Goal: Information Seeking & Learning: Learn about a topic

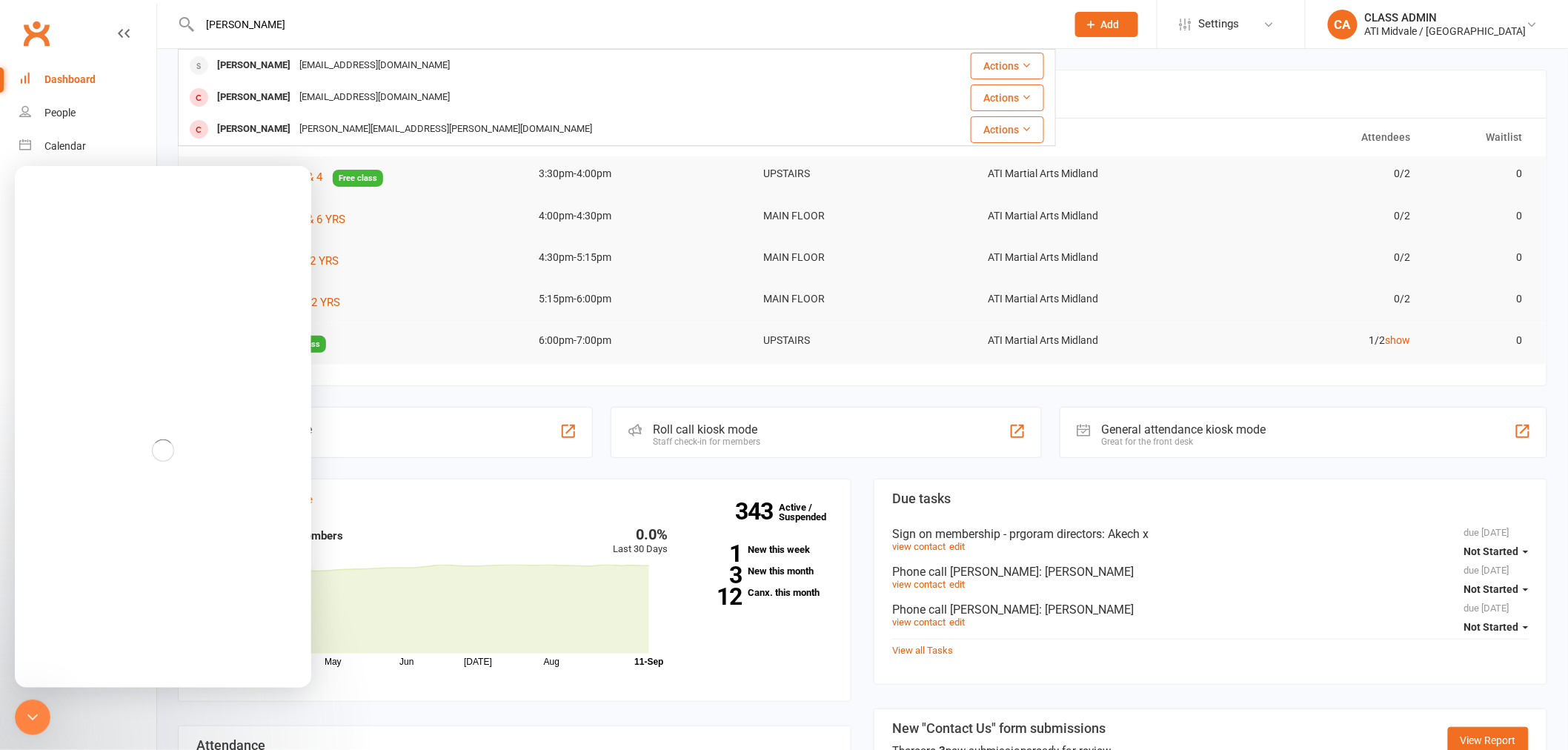
type input "[PERSON_NAME]"
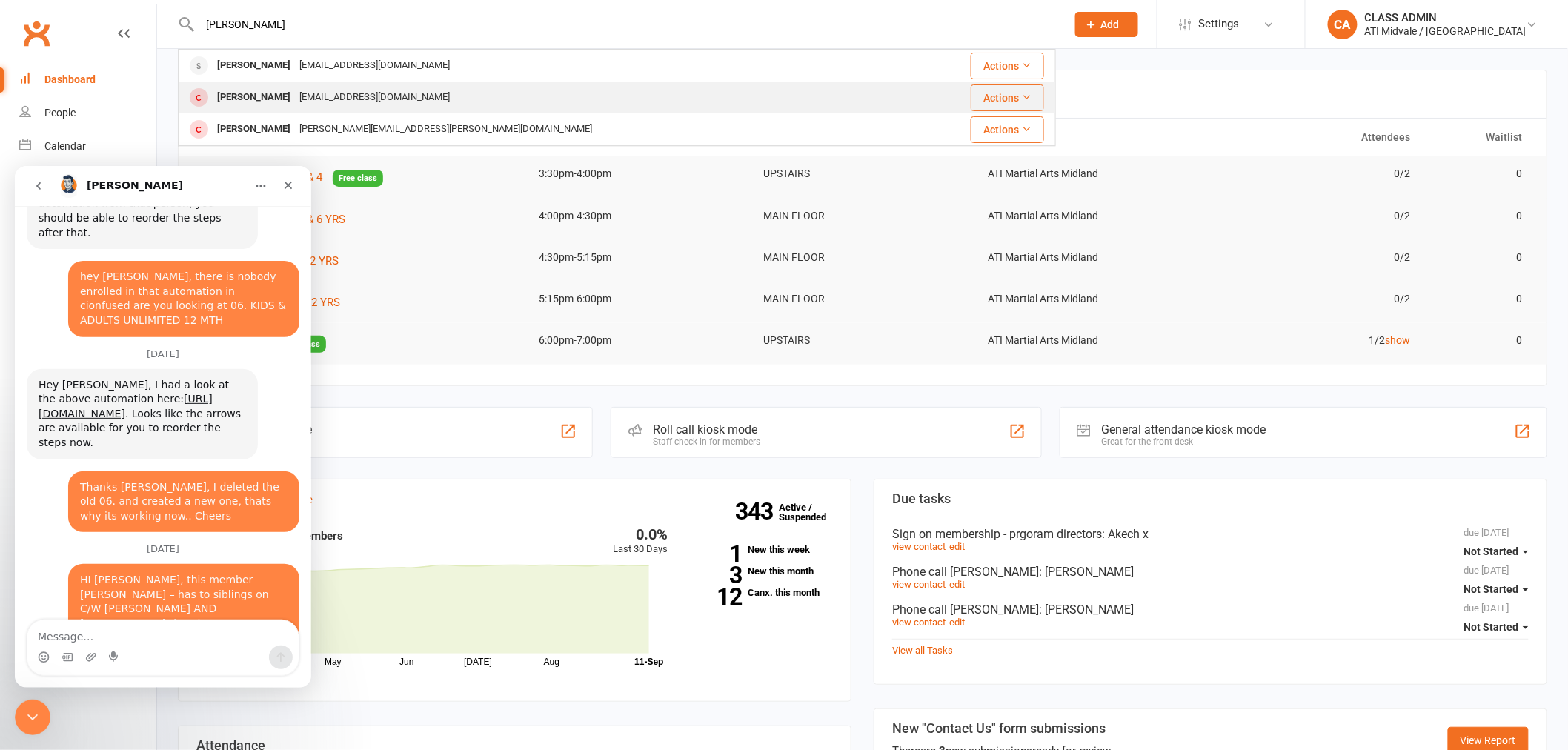
scroll to position [7708, 0]
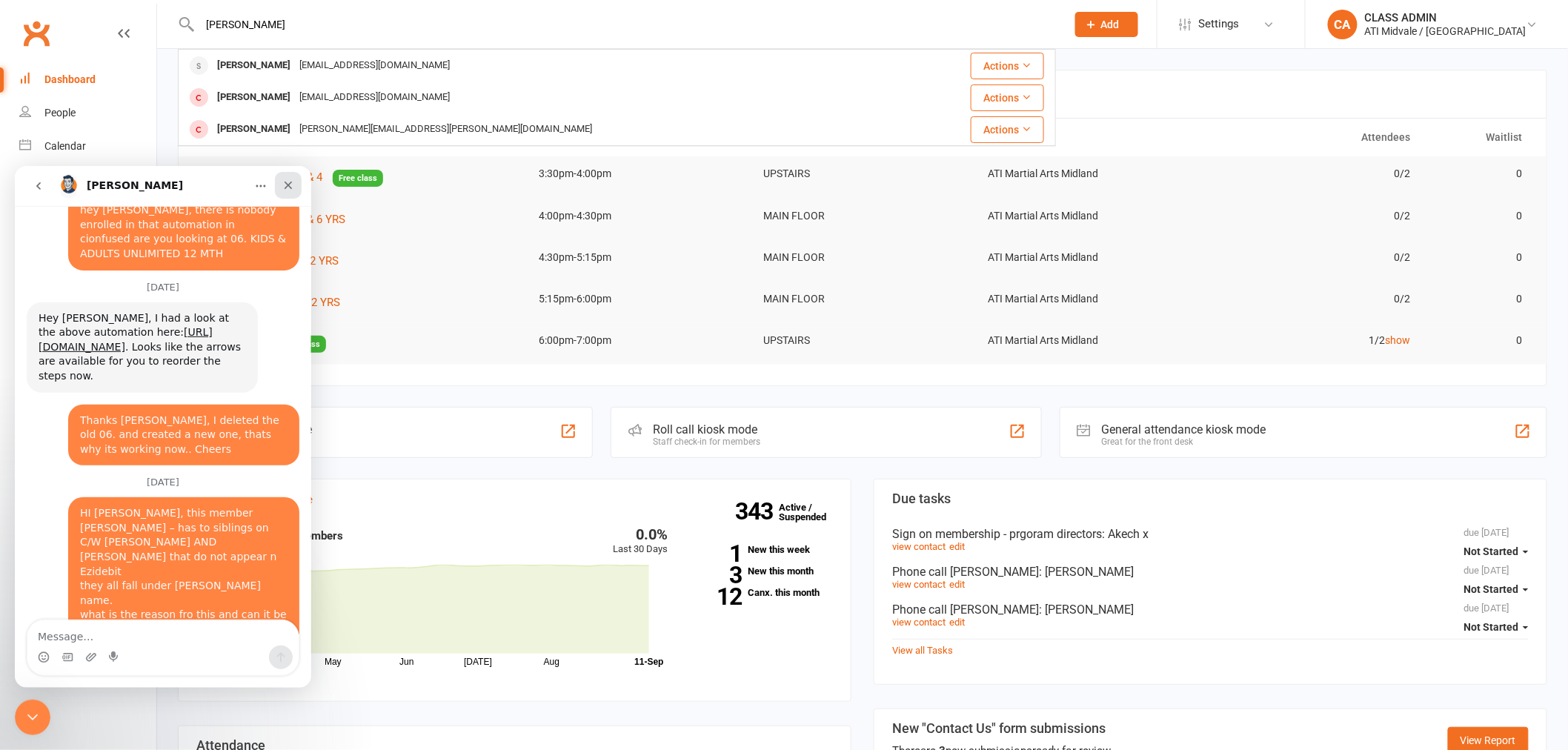
click at [287, 180] on icon "Close" at bounding box center [288, 185] width 12 height 12
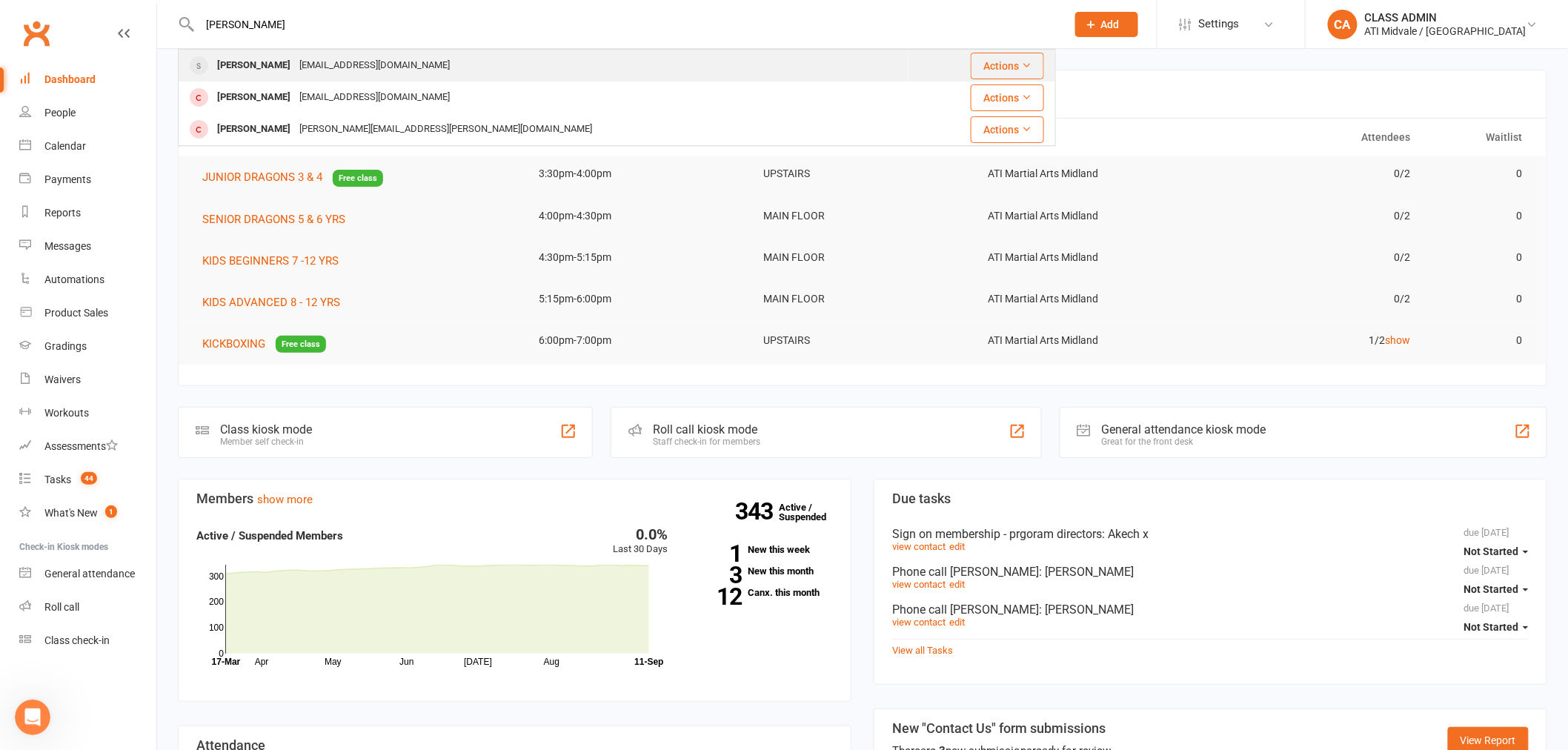
click at [267, 67] on div "[PERSON_NAME]" at bounding box center [253, 65] width 82 height 22
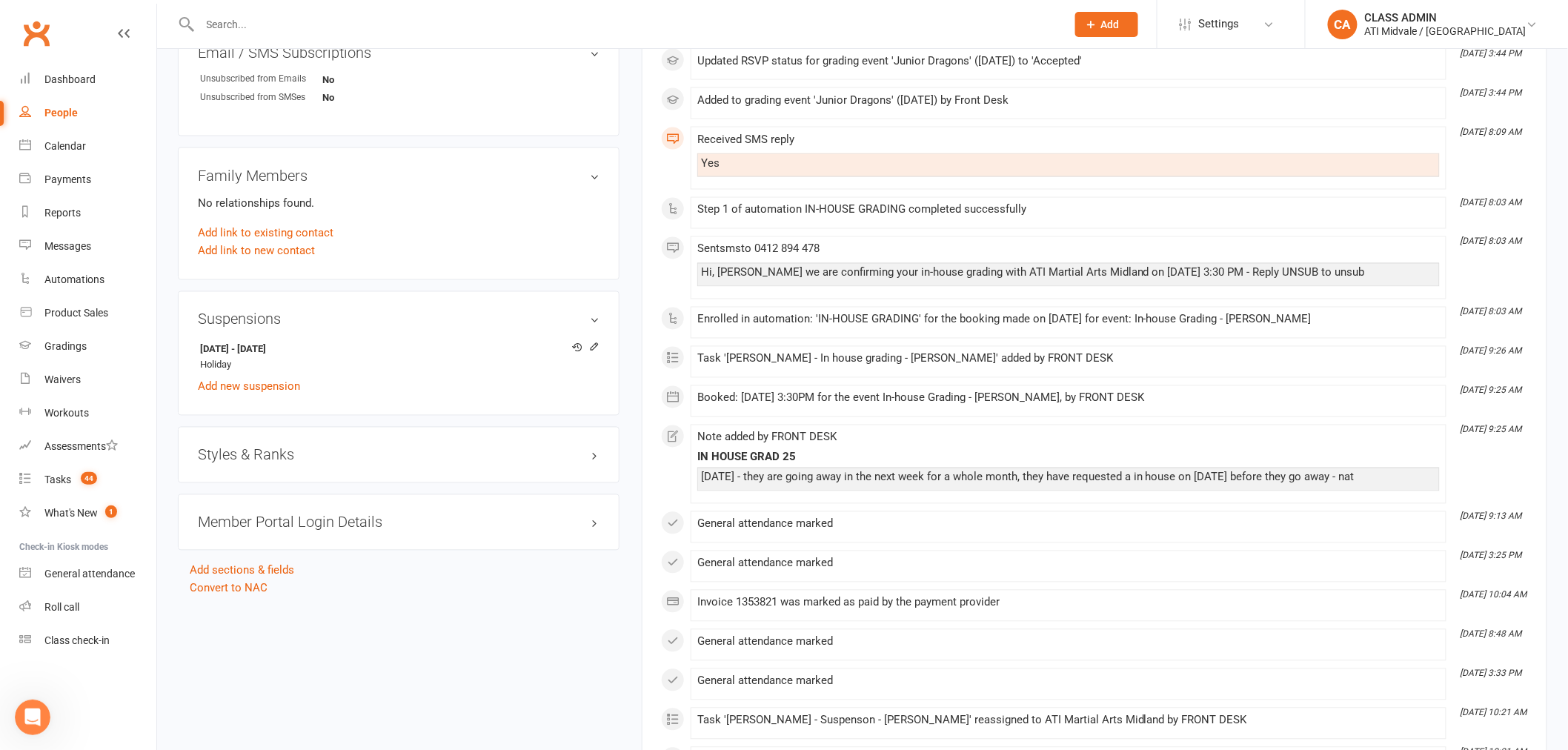
scroll to position [1070, 0]
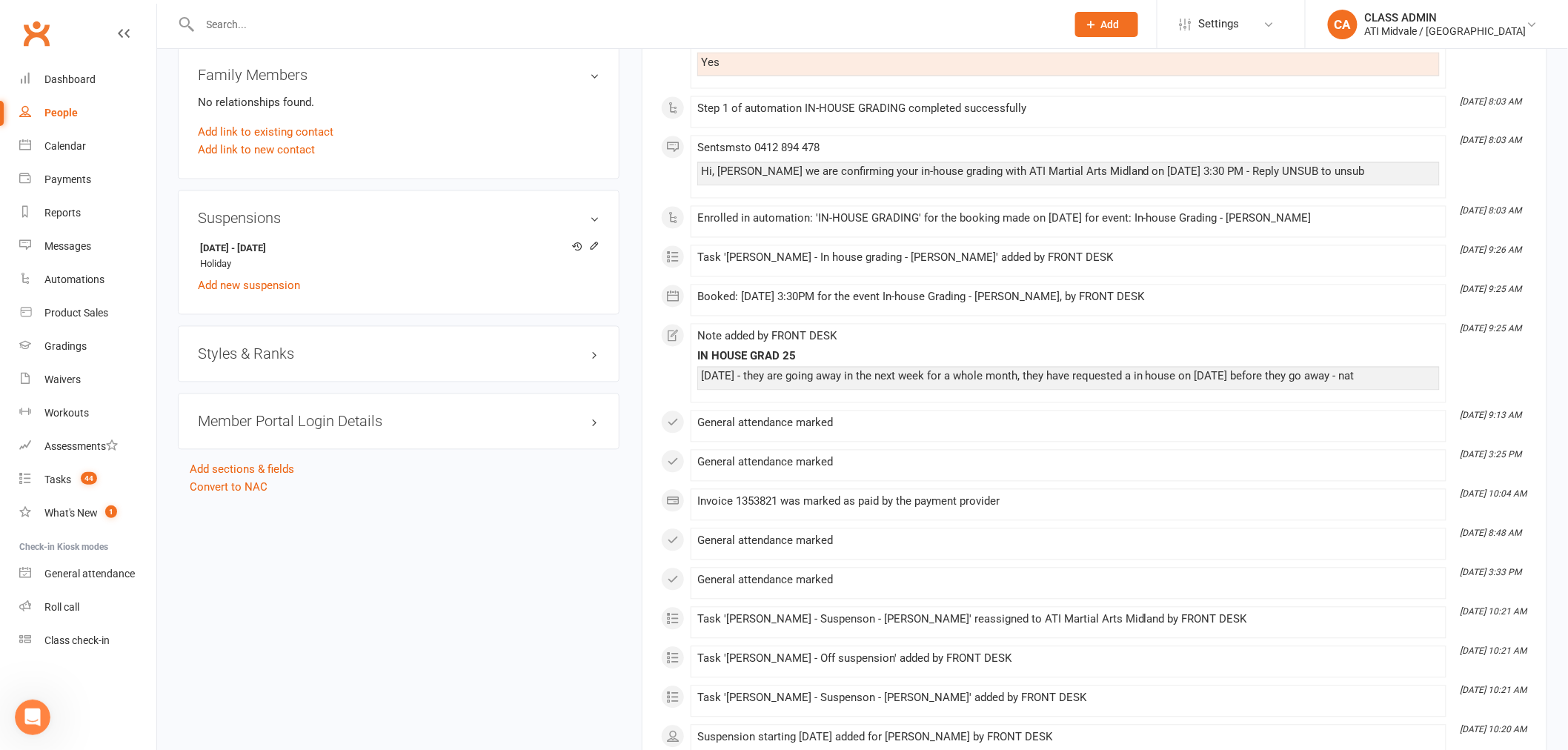
click at [593, 360] on h3 "Styles & Ranks" at bounding box center [398, 354] width 402 height 17
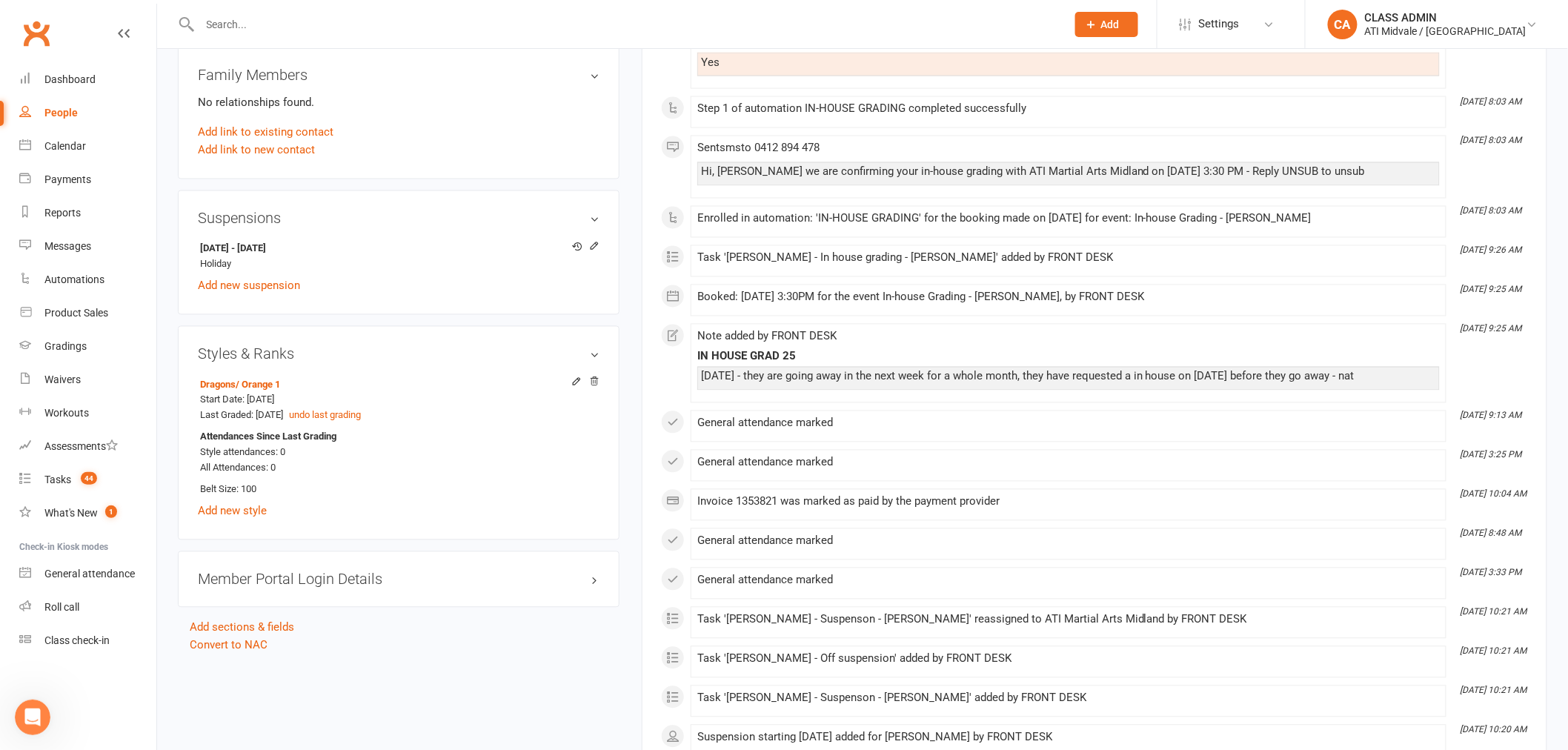
drag, startPoint x: 716, startPoint y: 376, endPoint x: 1368, endPoint y: 376, distance: 652.0
click at [1368, 376] on div "[DATE] - they are going away in the next week for a whole month, they have requ…" at bounding box center [1069, 376] width 735 height 12
